Goal: Information Seeking & Learning: Learn about a topic

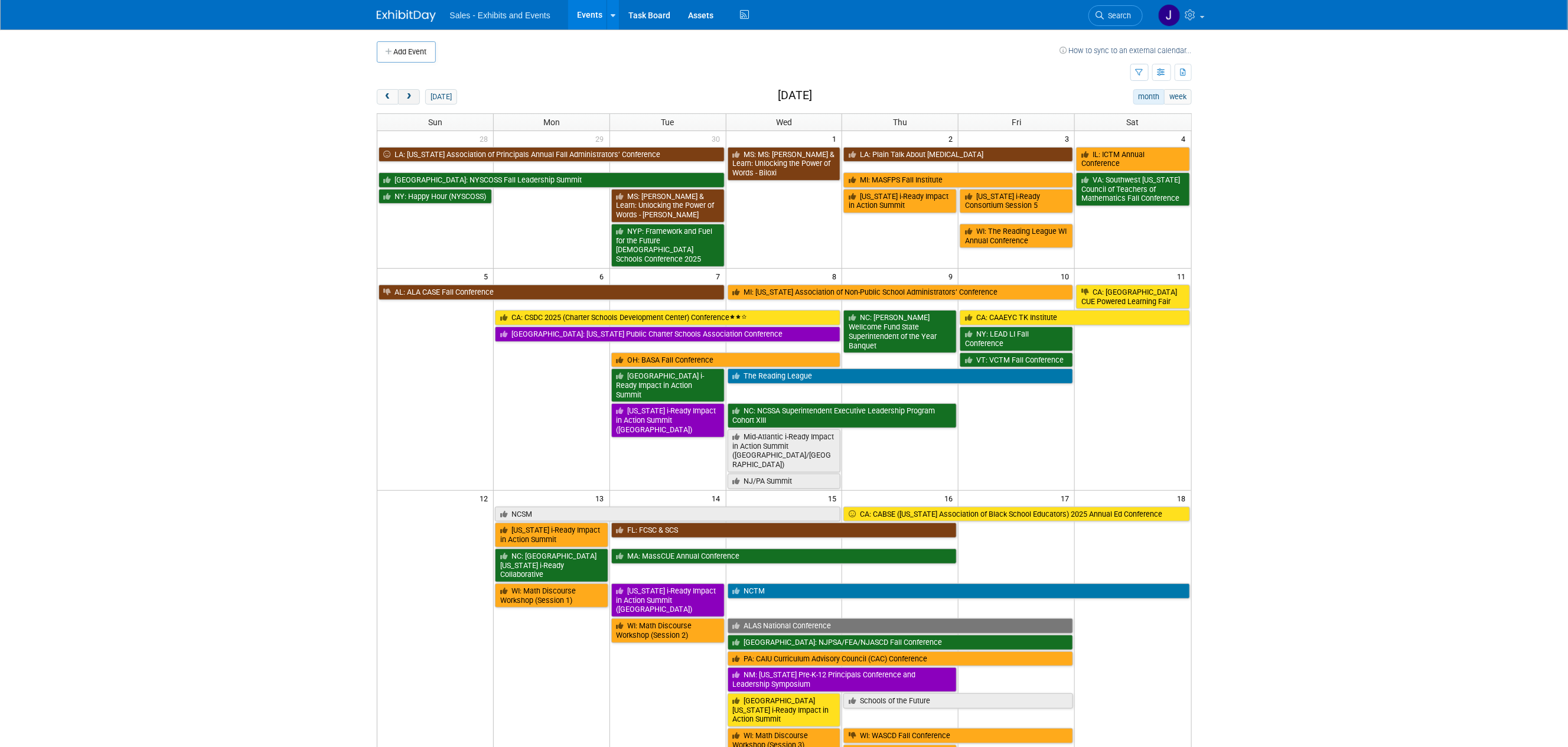
click at [409, 95] on span "next" at bounding box center [409, 97] width 9 height 8
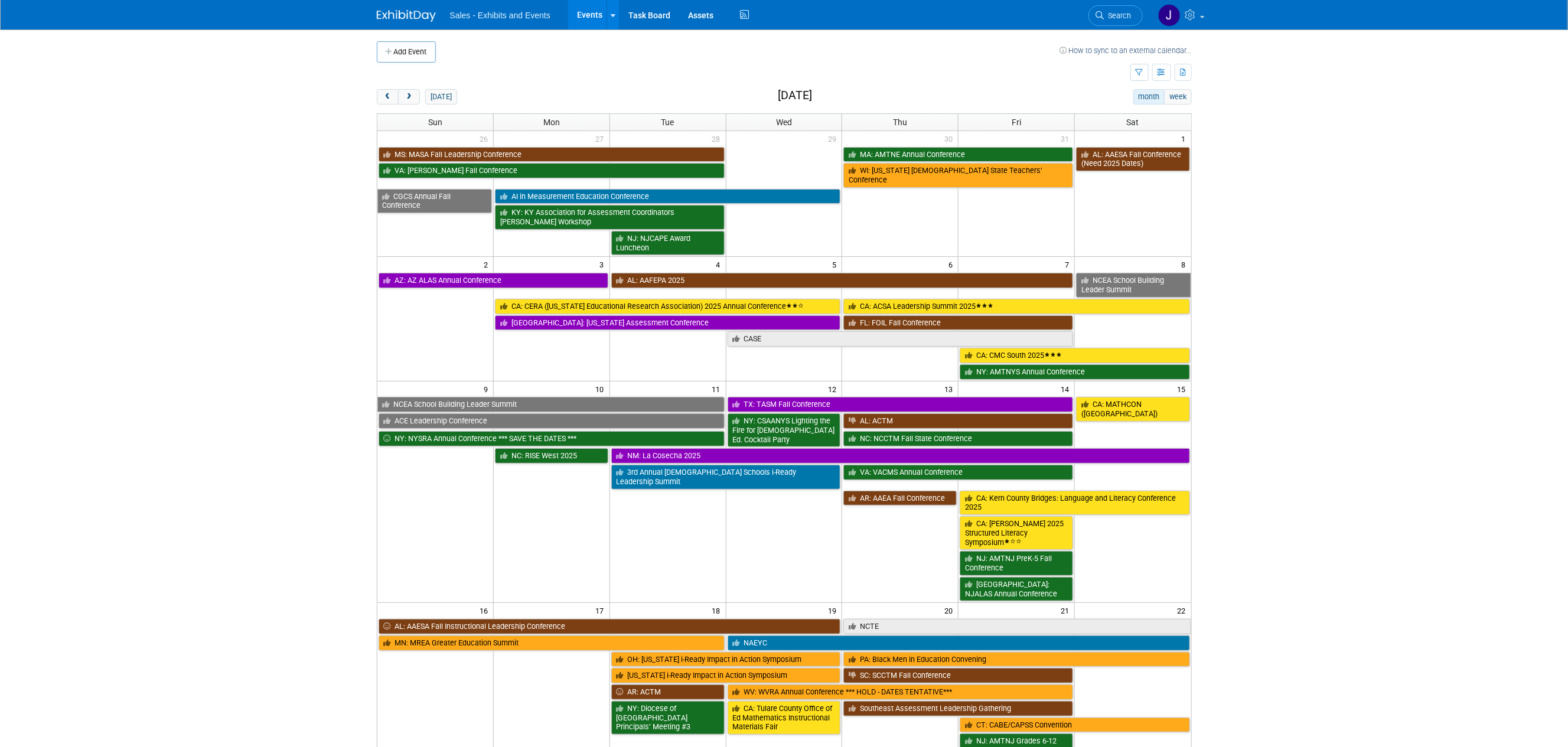
scroll to position [346, 0]
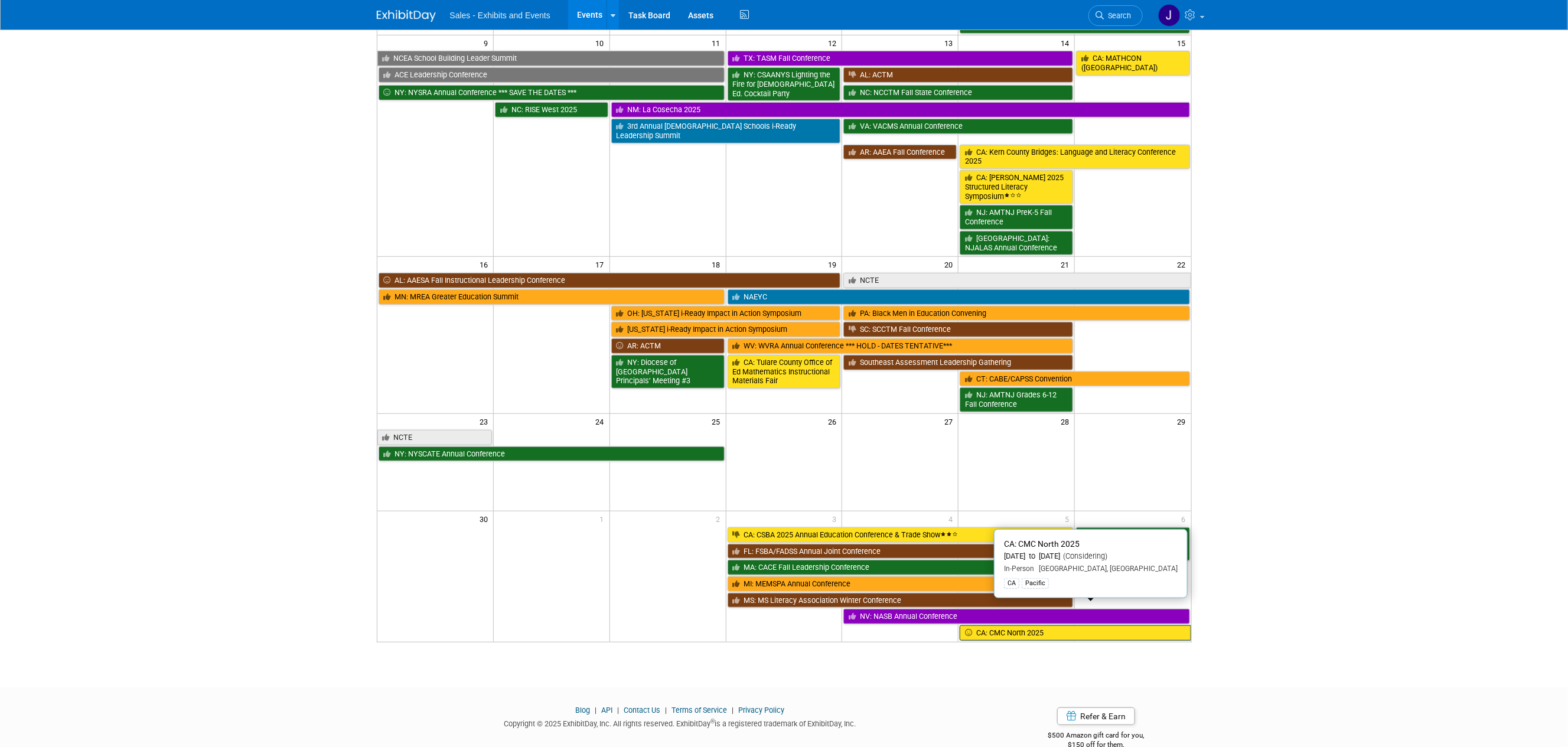
click at [1021, 626] on link "CA: CMC North 2025" at bounding box center [1075, 633] width 231 height 15
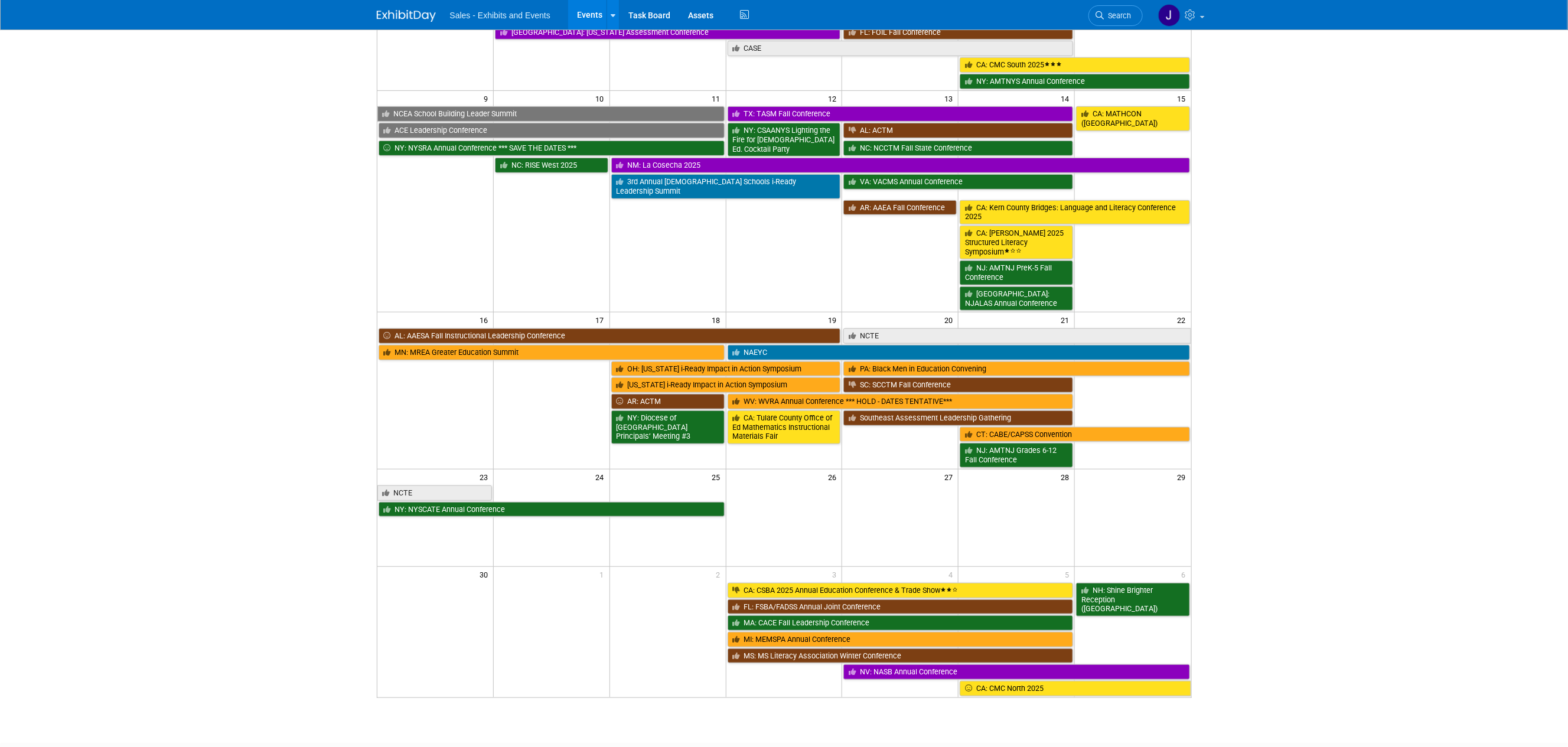
scroll to position [224, 0]
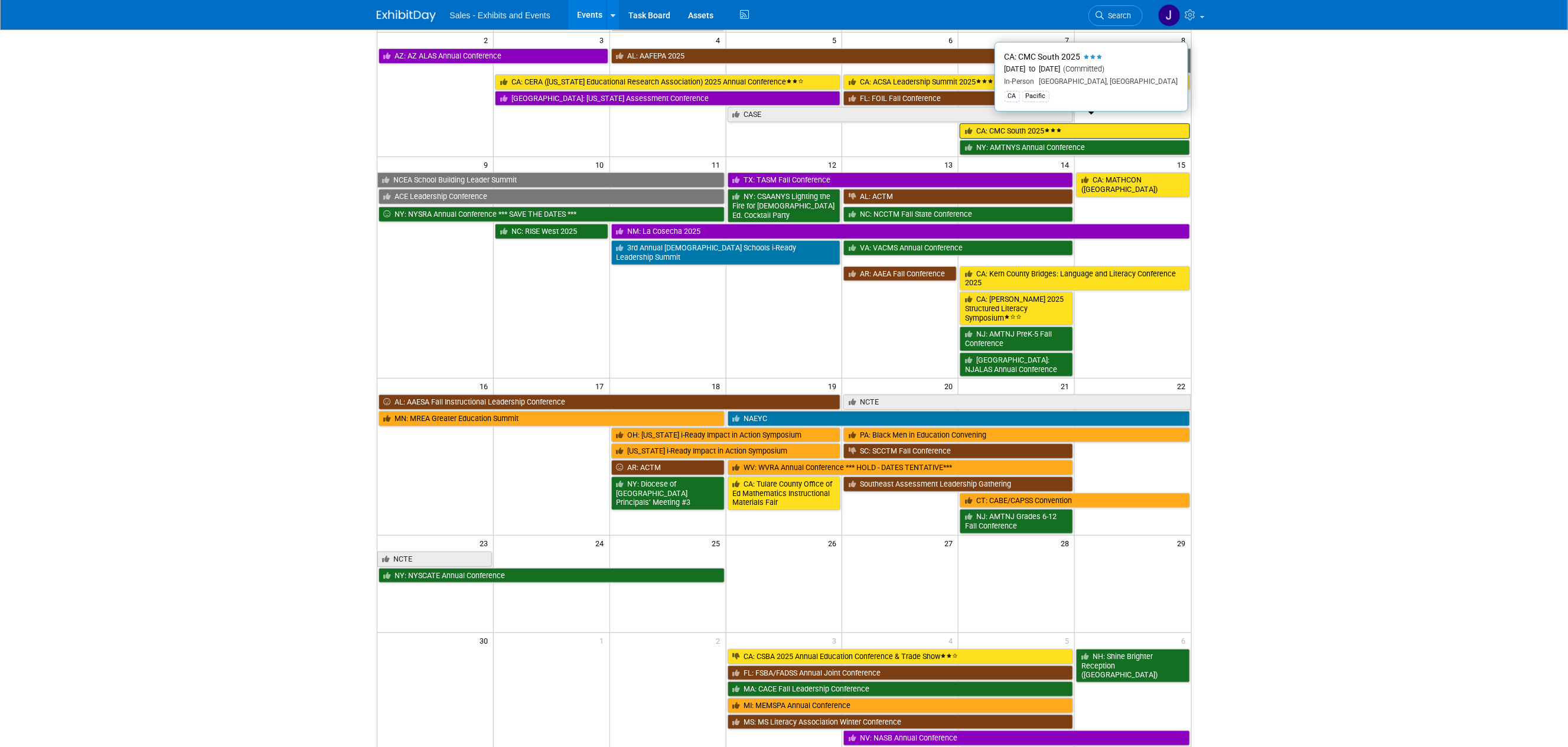
click at [1021, 124] on link "CA: CMC South 2025" at bounding box center [1074, 131] width 230 height 15
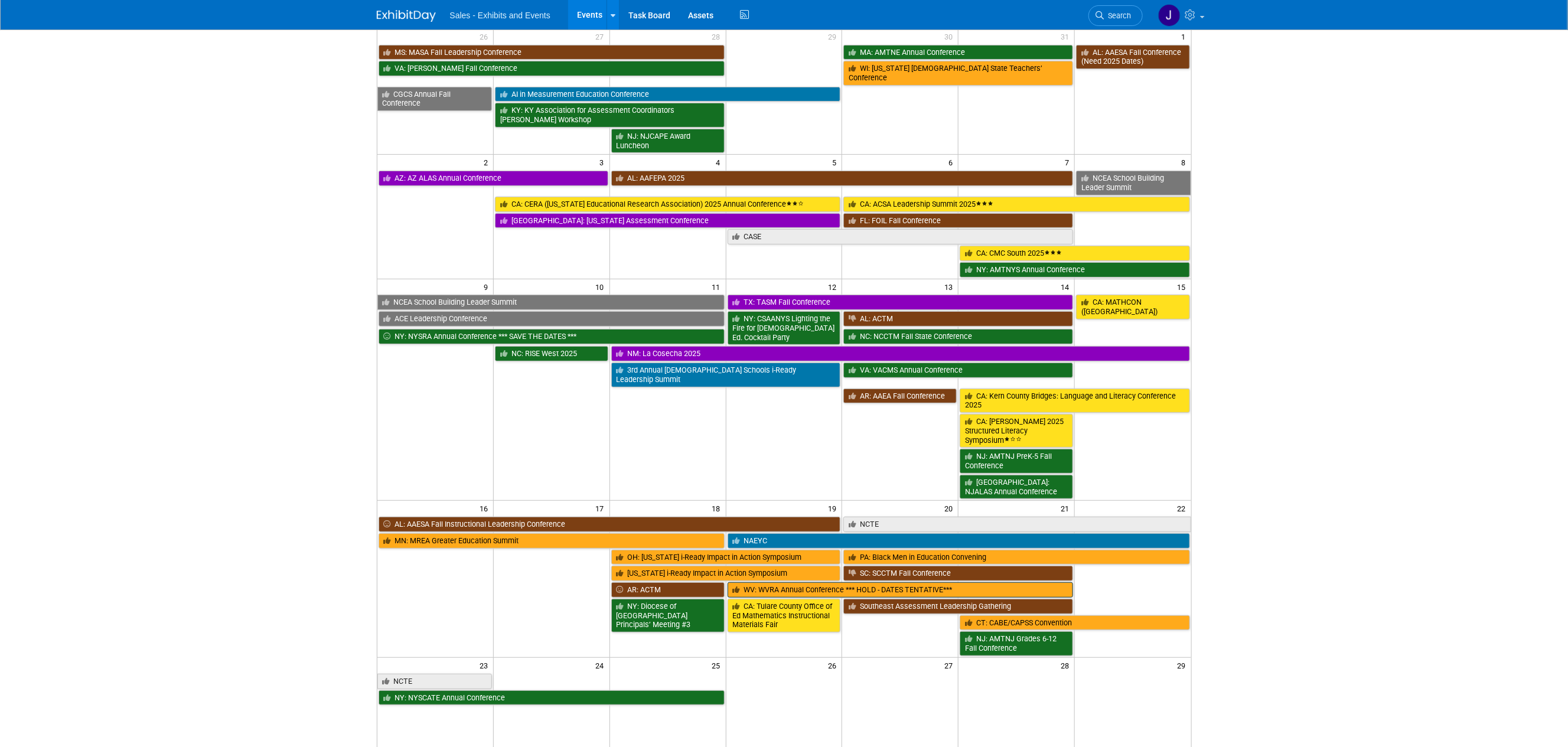
scroll to position [55, 0]
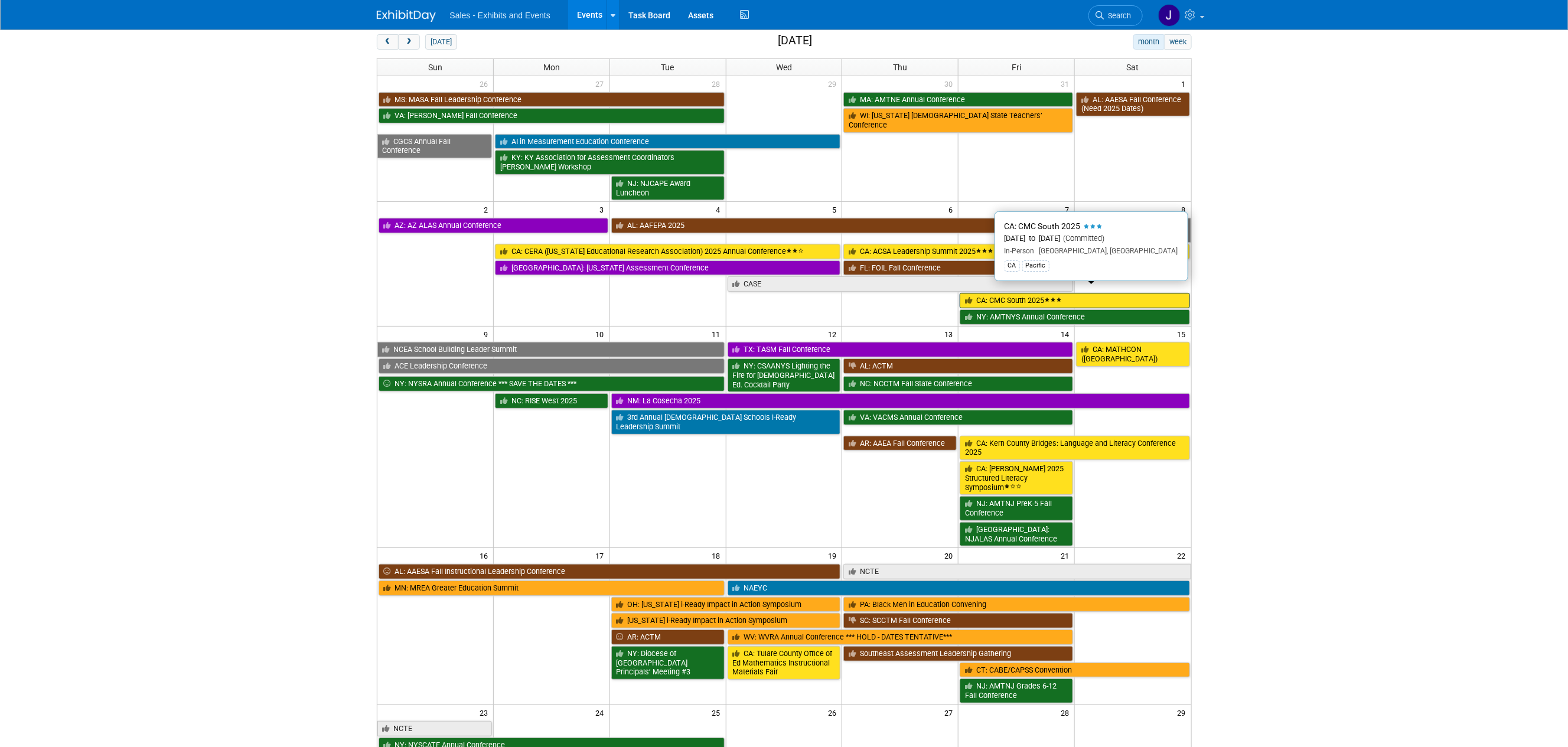
click at [1061, 297] on span at bounding box center [1053, 300] width 18 height 5
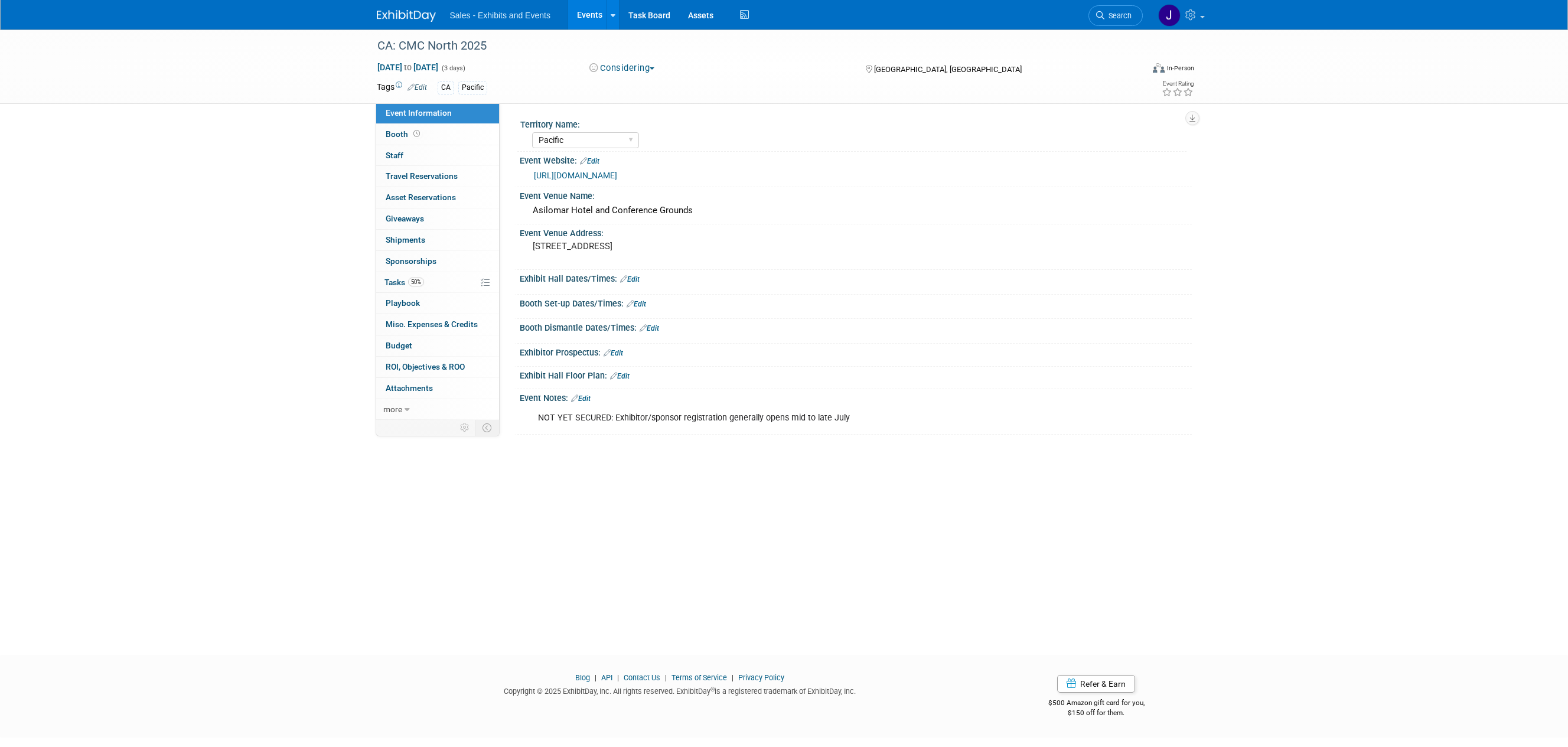
select select "Pacific"
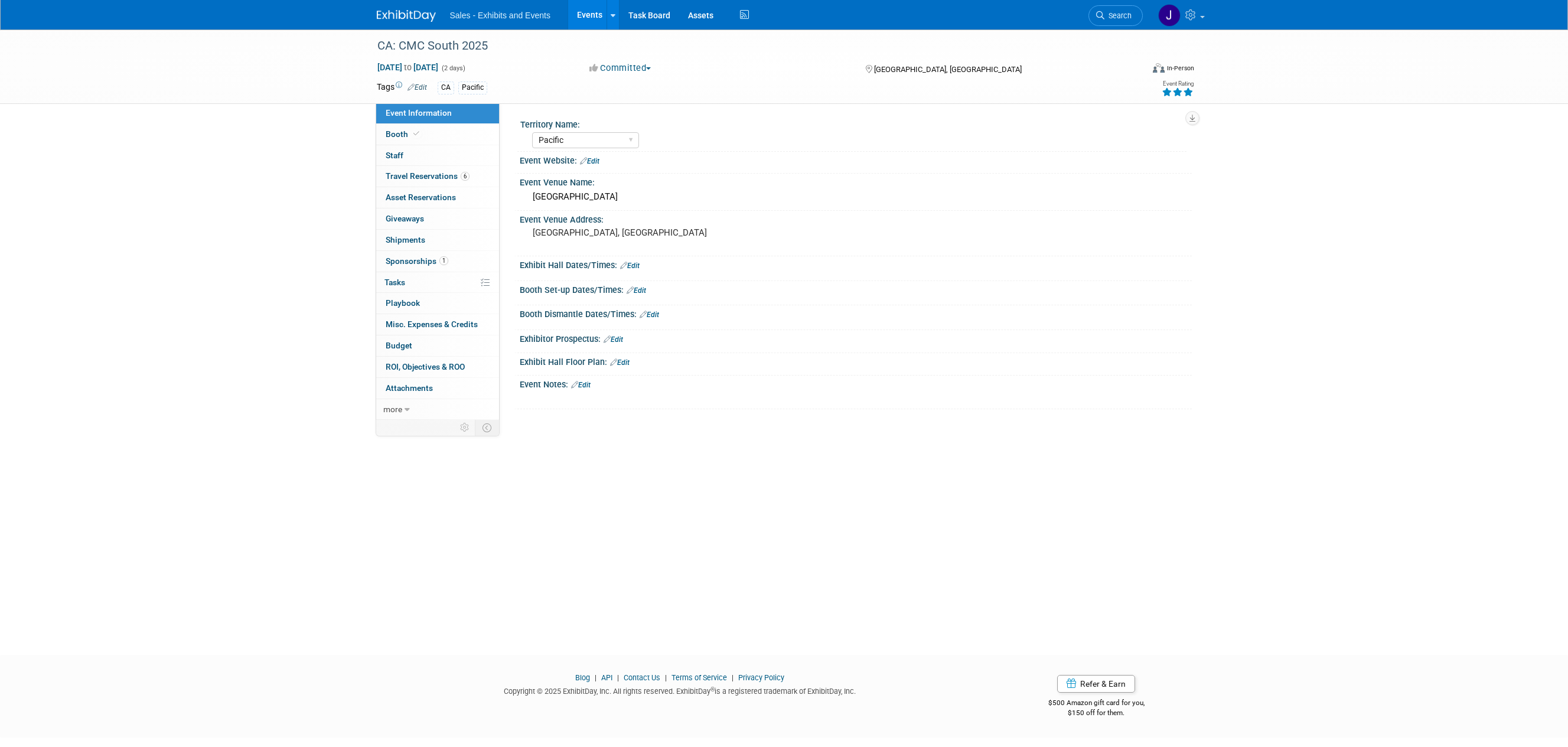
select select "Pacific"
click at [411, 133] on span at bounding box center [416, 134] width 11 height 9
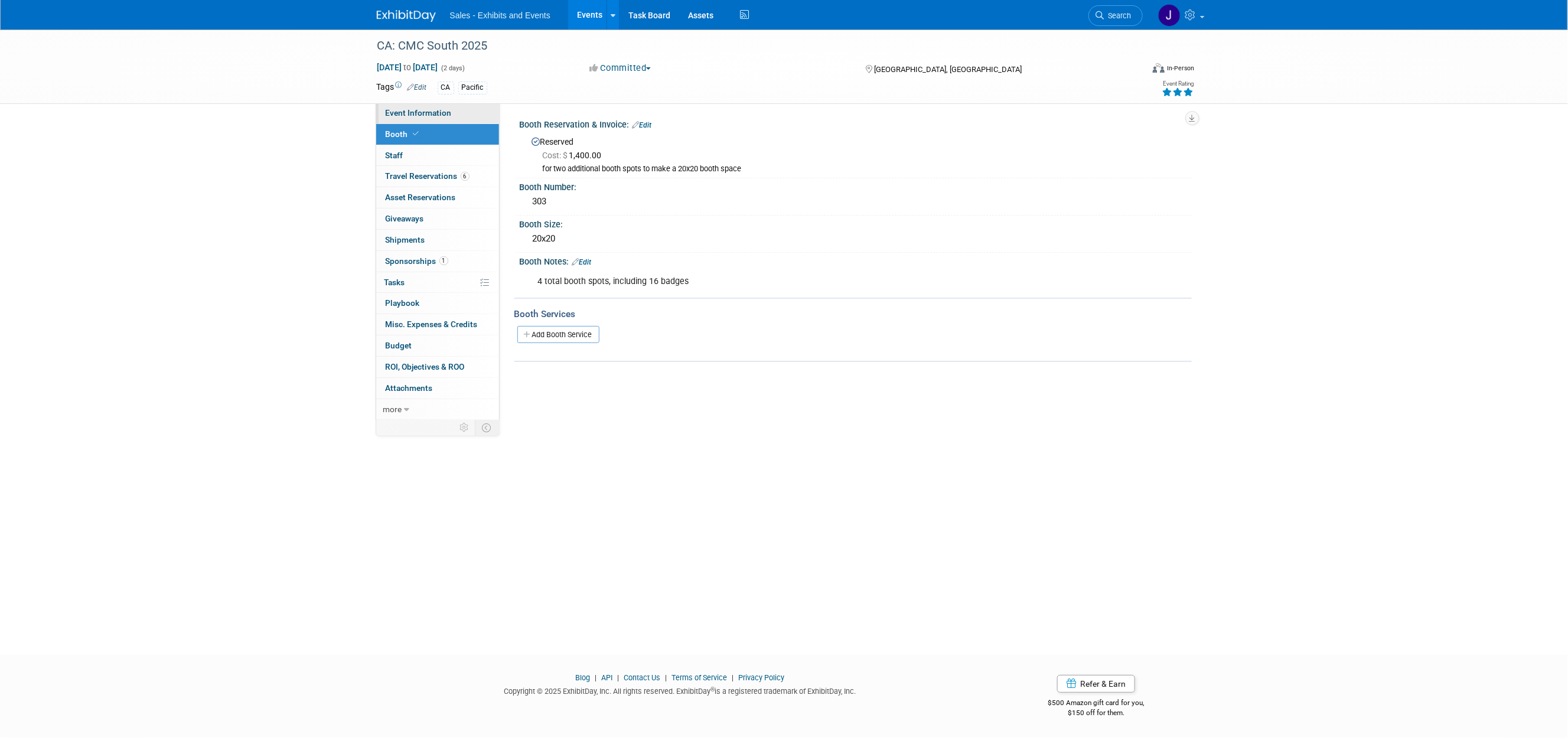
click at [425, 117] on span "Event Information" at bounding box center [419, 112] width 66 height 9
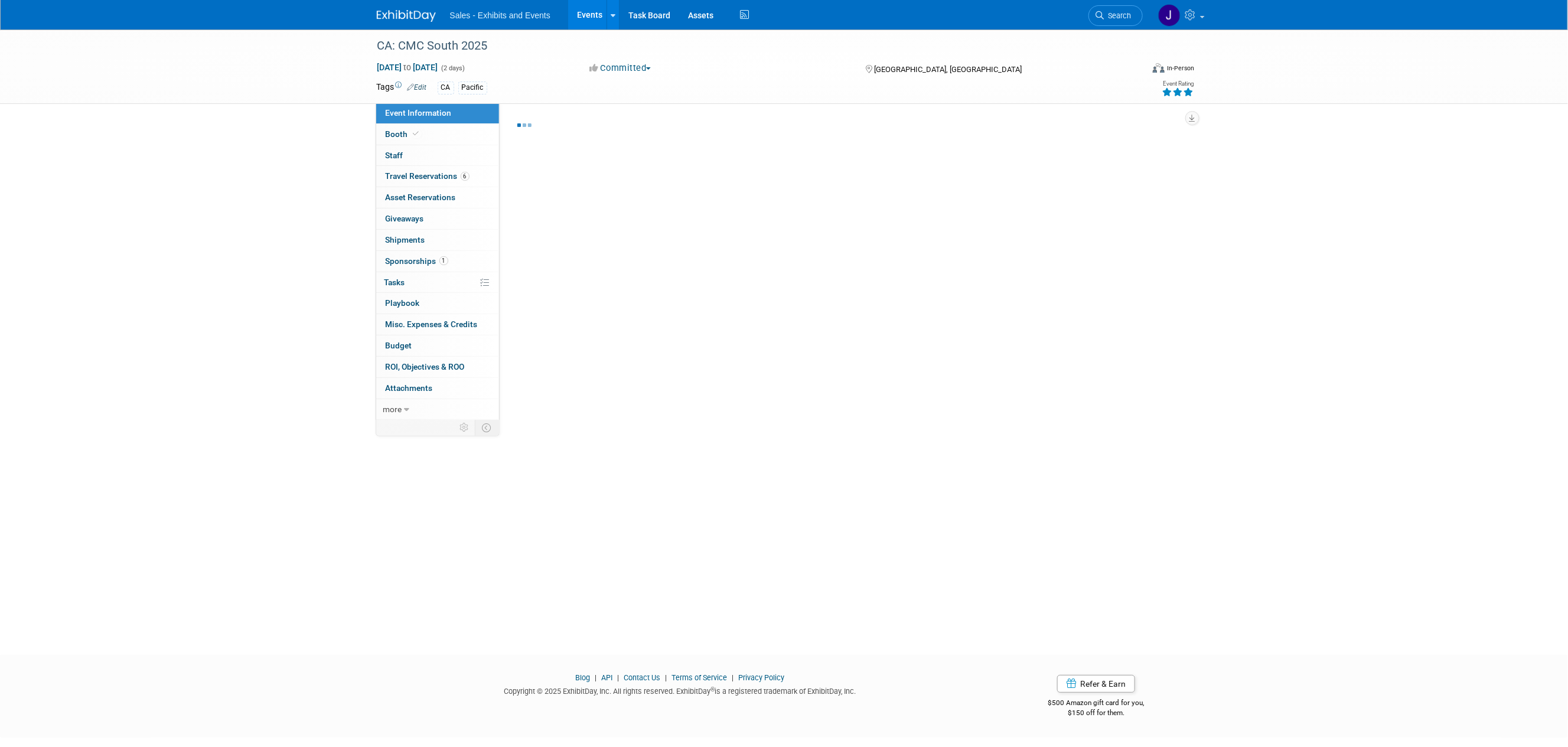
select select "Pacific"
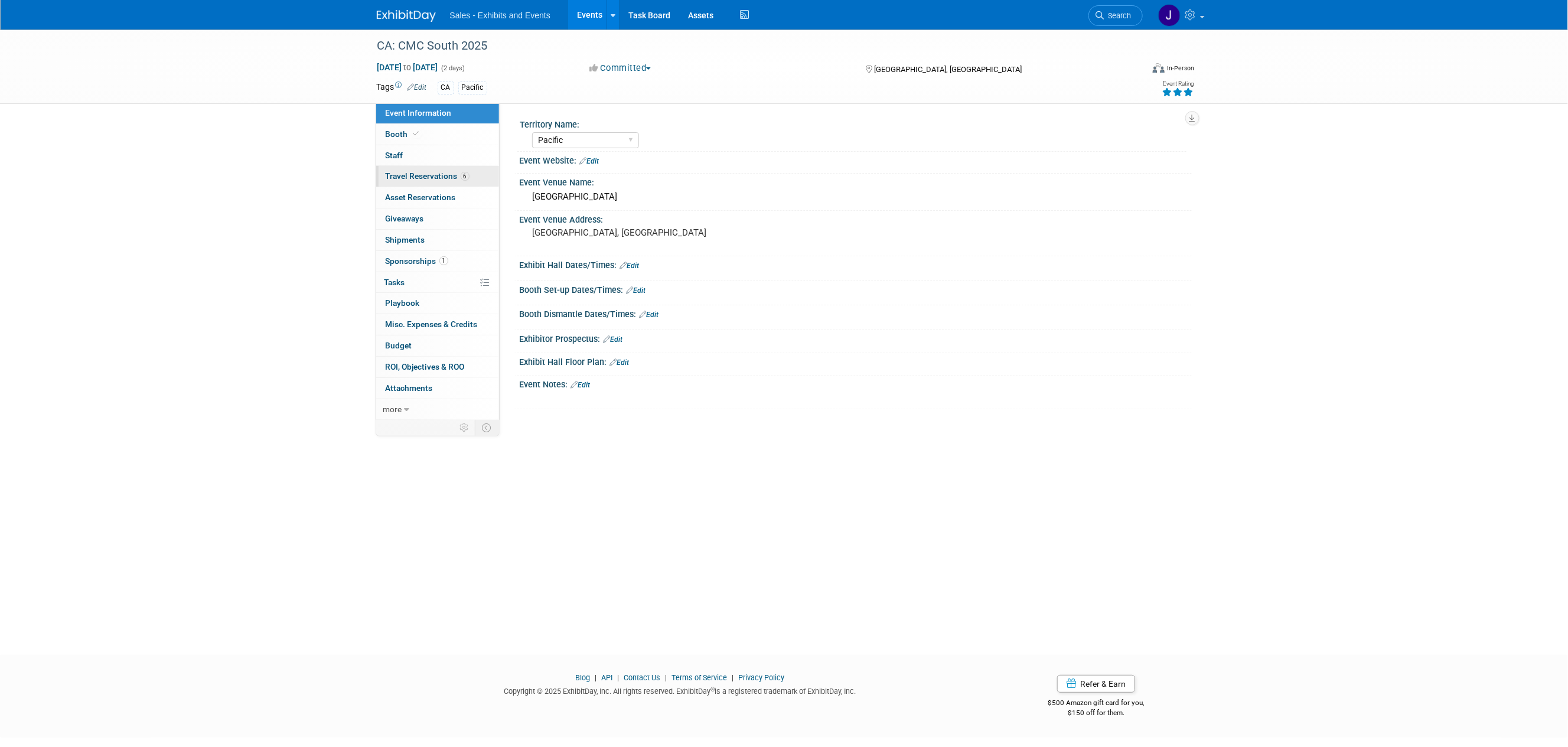
click at [417, 176] on span "Travel Reservations 6" at bounding box center [427, 176] width 84 height 9
select select "Pacific"
